Goal: Transaction & Acquisition: Download file/media

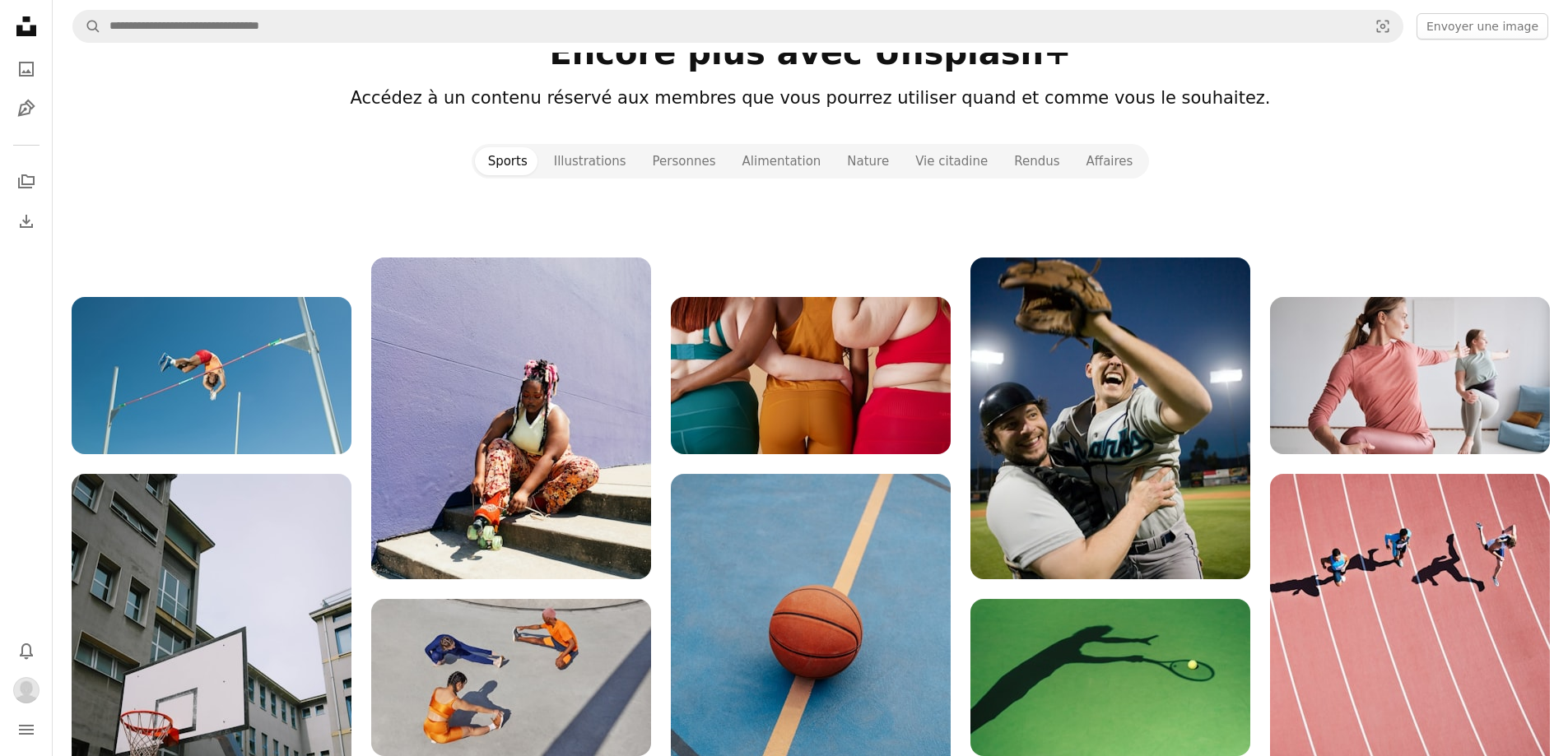
scroll to position [1891, 0]
